Goal: Task Accomplishment & Management: Manage account settings

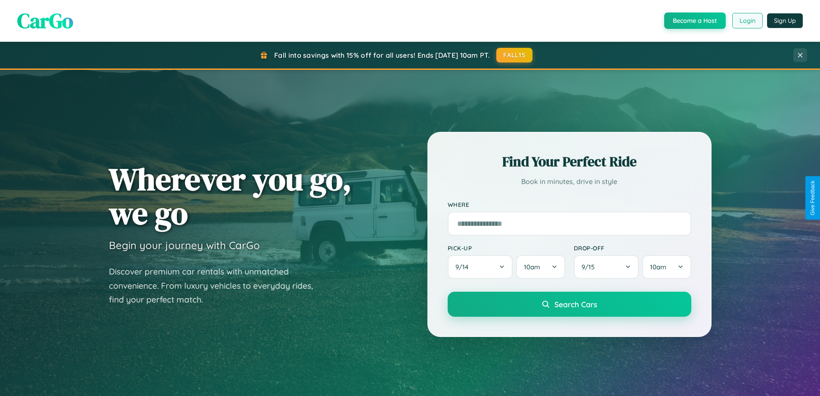
click at [747, 21] on button "Login" at bounding box center [747, 21] width 31 height 16
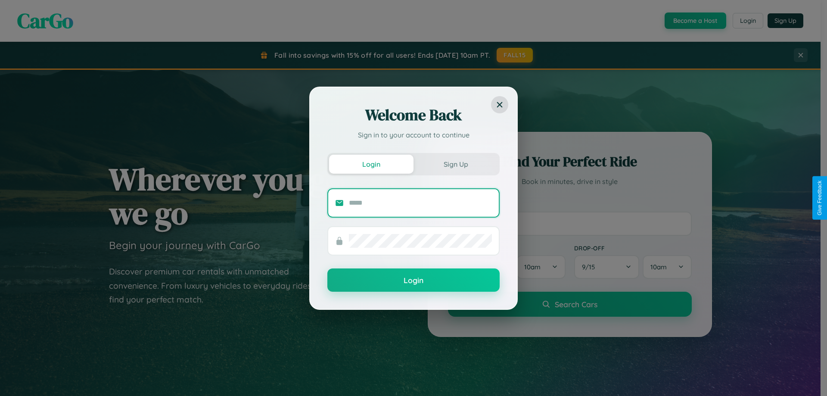
click at [420, 202] on input "text" at bounding box center [420, 203] width 143 height 14
type input "**********"
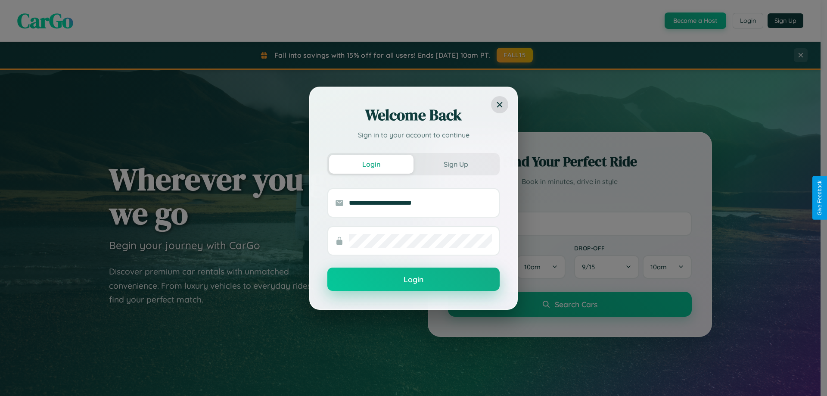
click at [413, 279] on button "Login" at bounding box center [413, 278] width 172 height 23
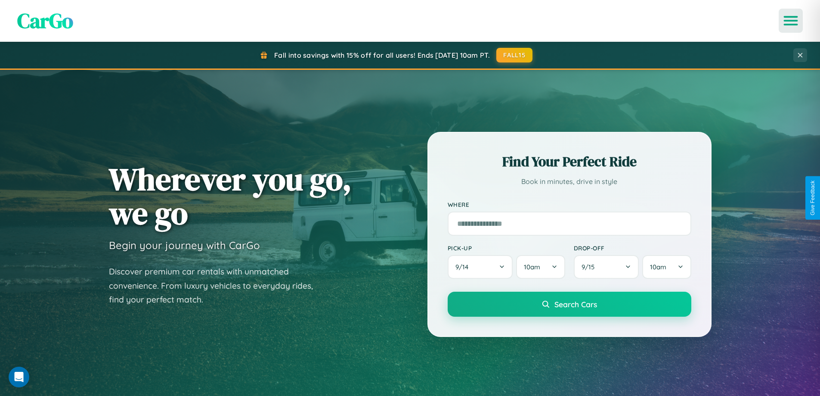
click at [791, 21] on icon "Open menu" at bounding box center [791, 21] width 12 height 8
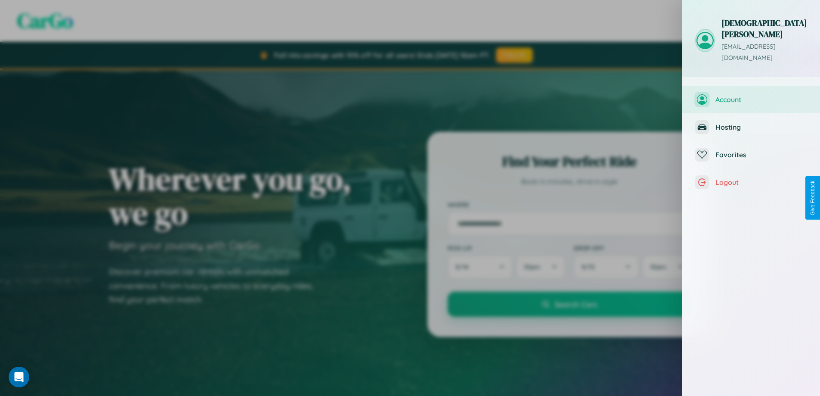
click at [751, 95] on span "Account" at bounding box center [762, 99] width 92 height 9
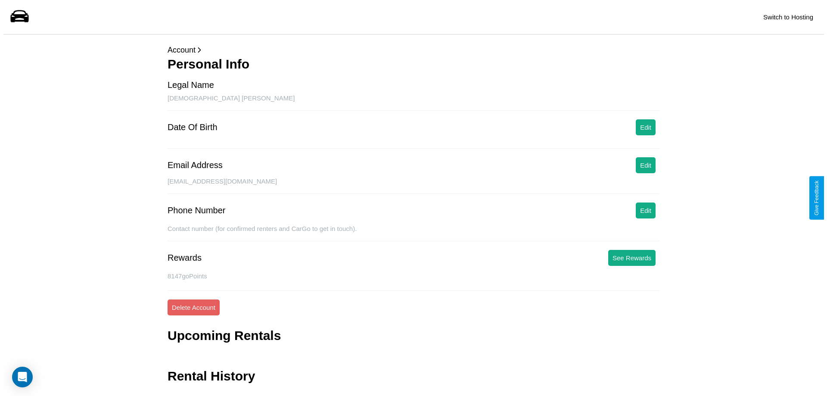
scroll to position [21, 0]
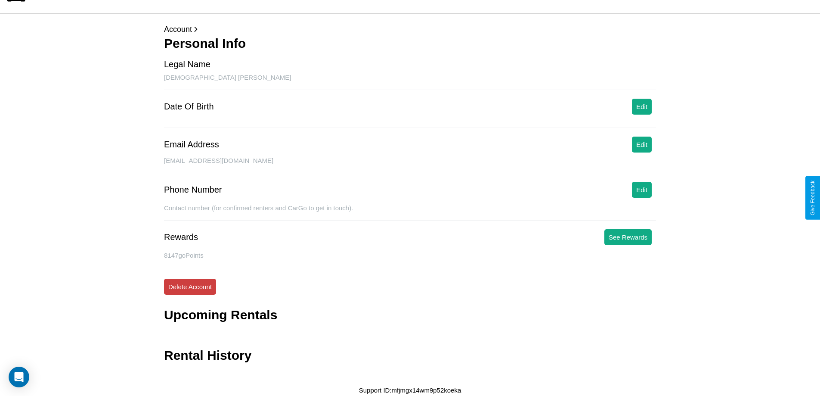
click at [190, 286] on button "Delete Account" at bounding box center [190, 287] width 52 height 16
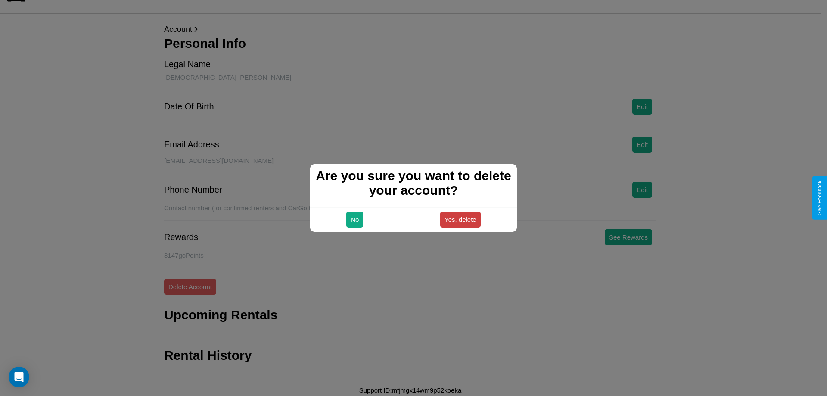
click at [460, 219] on button "Yes, delete" at bounding box center [460, 219] width 40 height 16
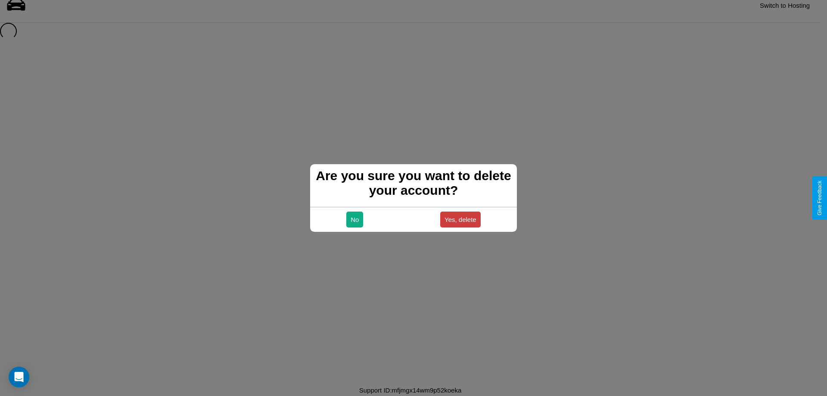
scroll to position [12, 0]
